Goal: Task Accomplishment & Management: Manage account settings

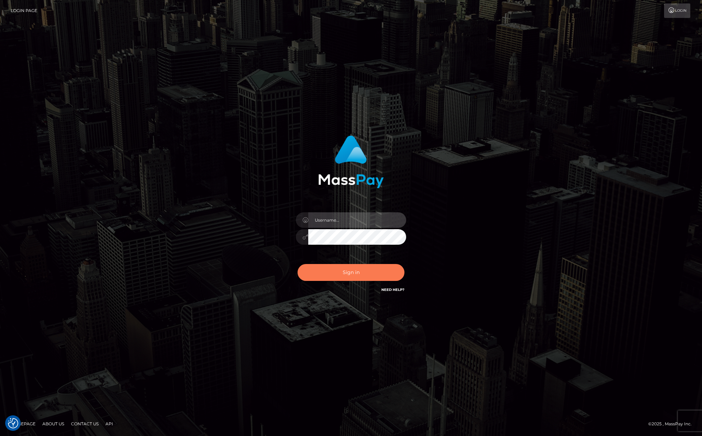
type input "kevin.club"
click at [349, 273] on button "Sign in" at bounding box center [351, 272] width 107 height 17
type input "kevin.club"
click at [349, 273] on button "Sign in" at bounding box center [351, 272] width 107 height 17
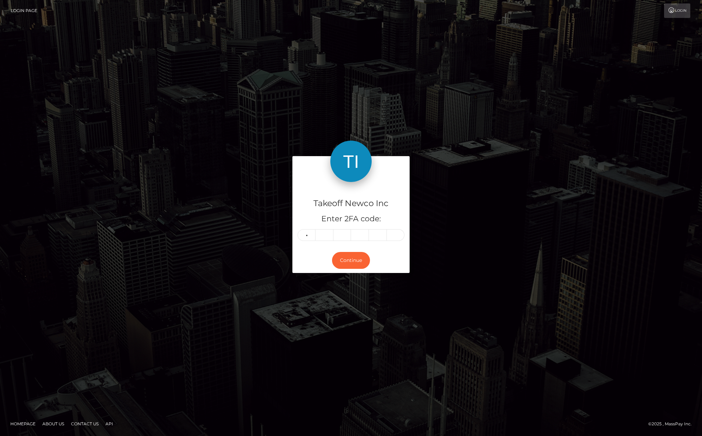
type input "7"
type input "0"
type input "3"
type input "6"
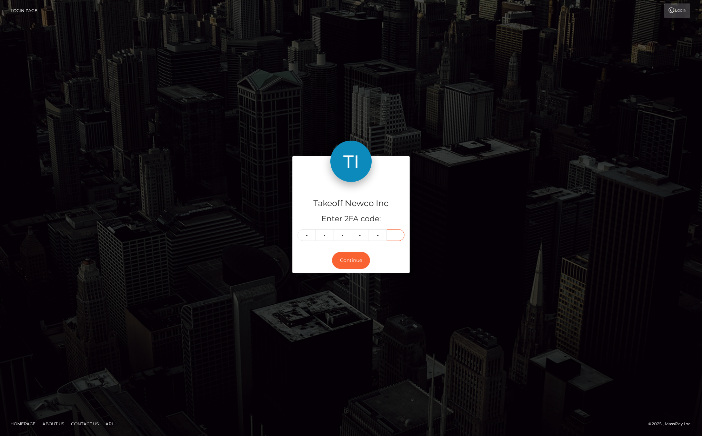
type input "8"
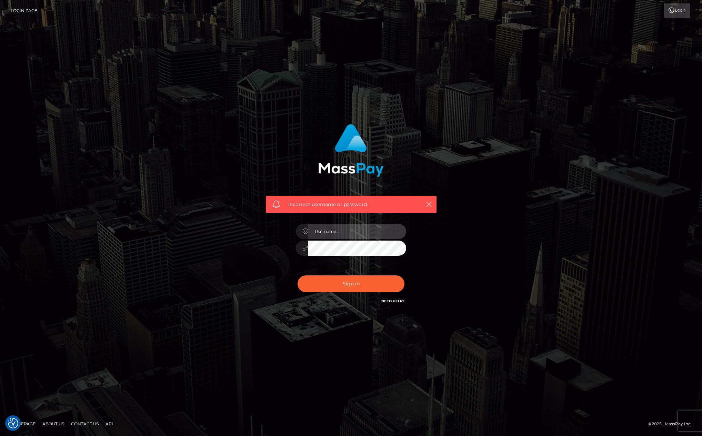
type input "kevin.club"
click at [345, 268] on div "[PERSON_NAME][DOMAIN_NAME]" at bounding box center [351, 245] width 121 height 53
click at [342, 288] on button "Sign in" at bounding box center [351, 284] width 107 height 17
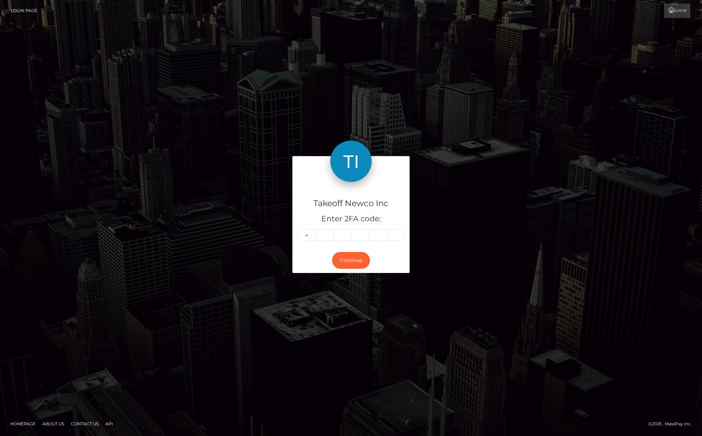
type input "7"
type input "0"
type input "6"
type input "3"
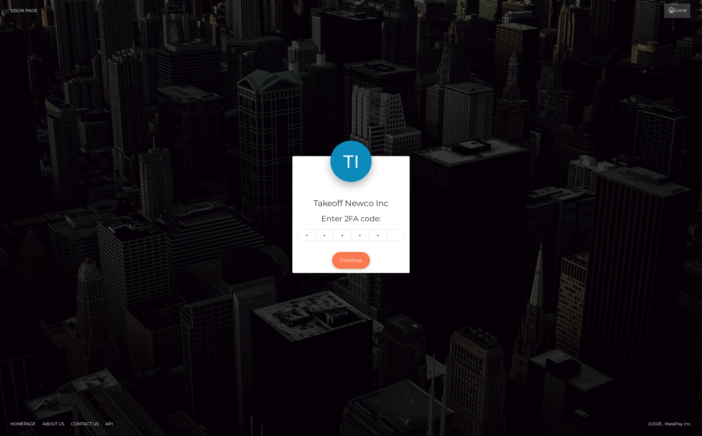
click at [349, 261] on button "Continue" at bounding box center [351, 260] width 38 height 17
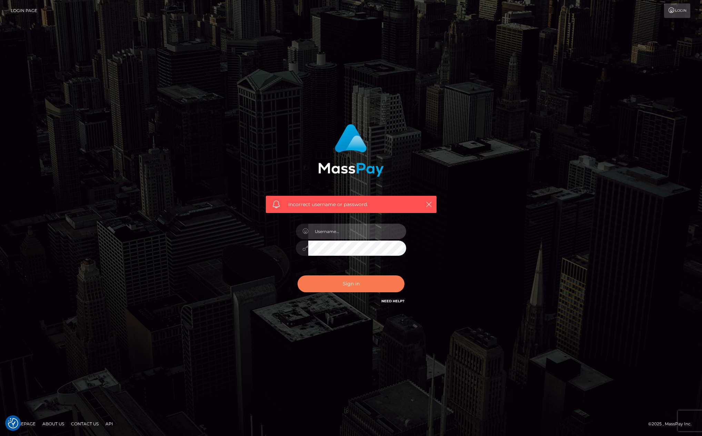
type input "kevin.club"
click at [347, 285] on button "Sign in" at bounding box center [351, 284] width 107 height 17
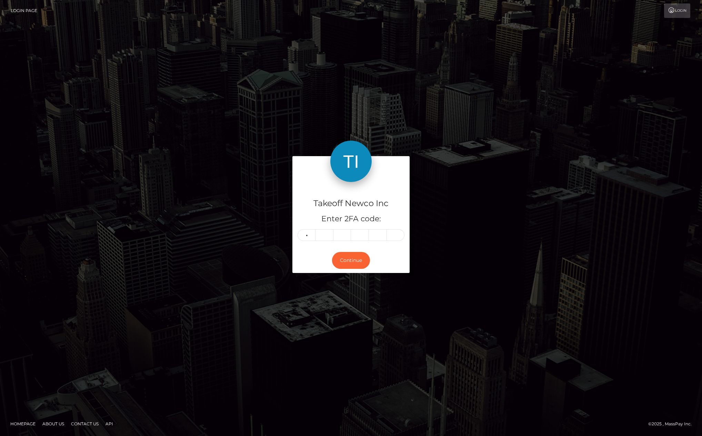
type input "4"
type input "1"
type input "2"
type input "7"
type input "1"
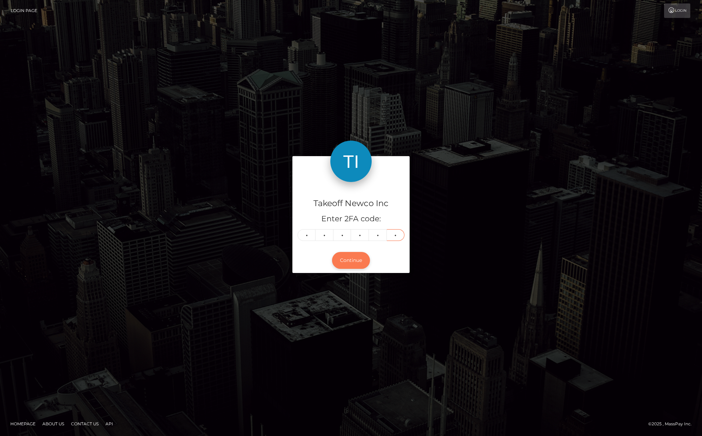
type input "6"
click at [353, 262] on button "Continue" at bounding box center [351, 260] width 38 height 17
